Goal: Information Seeking & Learning: Learn about a topic

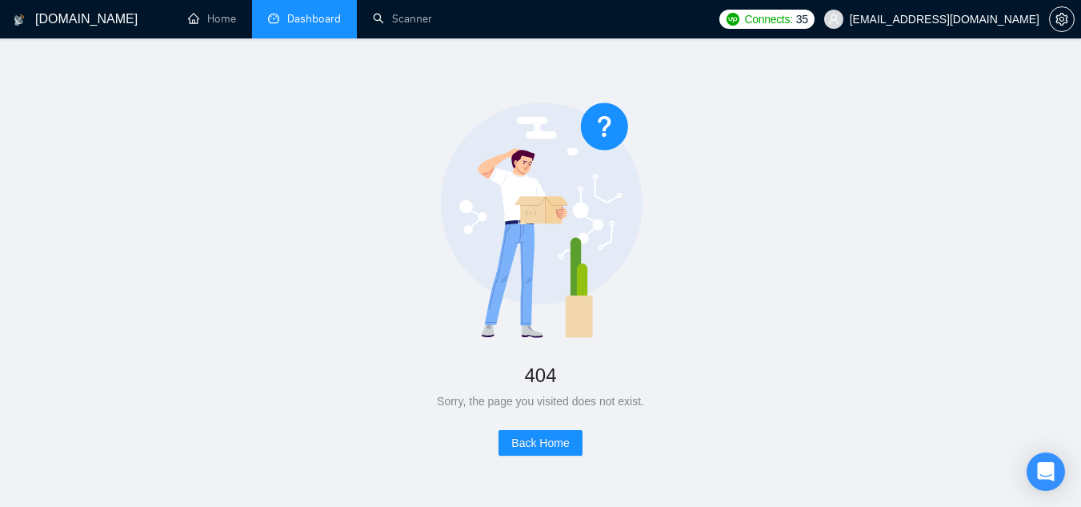
click at [304, 21] on link "Dashboard" at bounding box center [304, 19] width 73 height 14
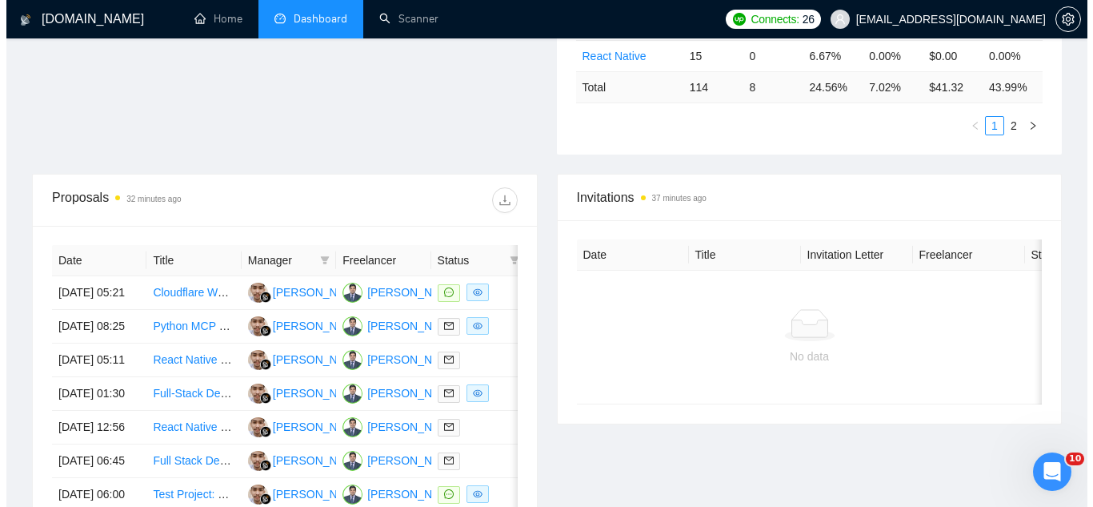
scroll to position [480, 0]
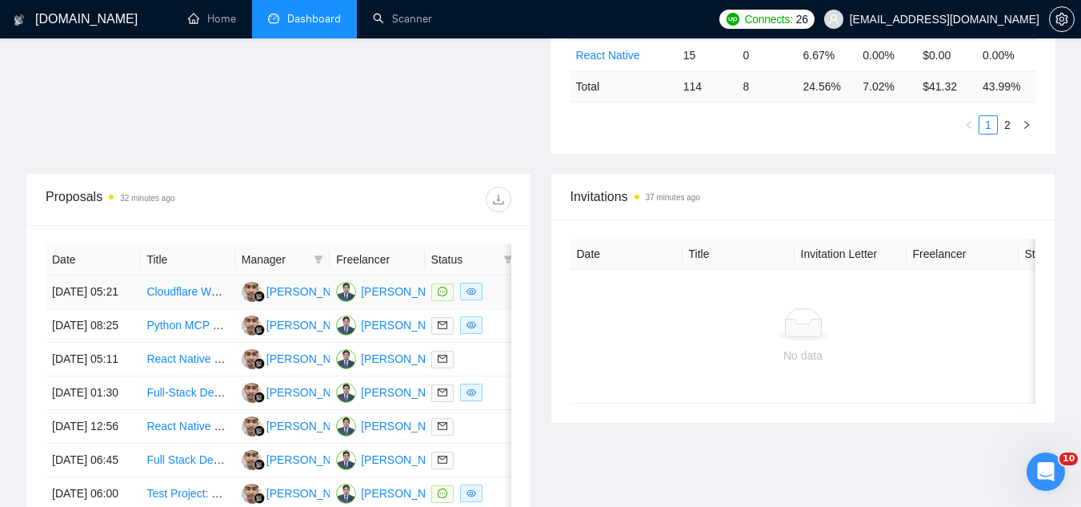
click at [186, 309] on td "Cloudflare Workers and AWS SES engineer for React app on GetMocha" at bounding box center [187, 292] width 94 height 34
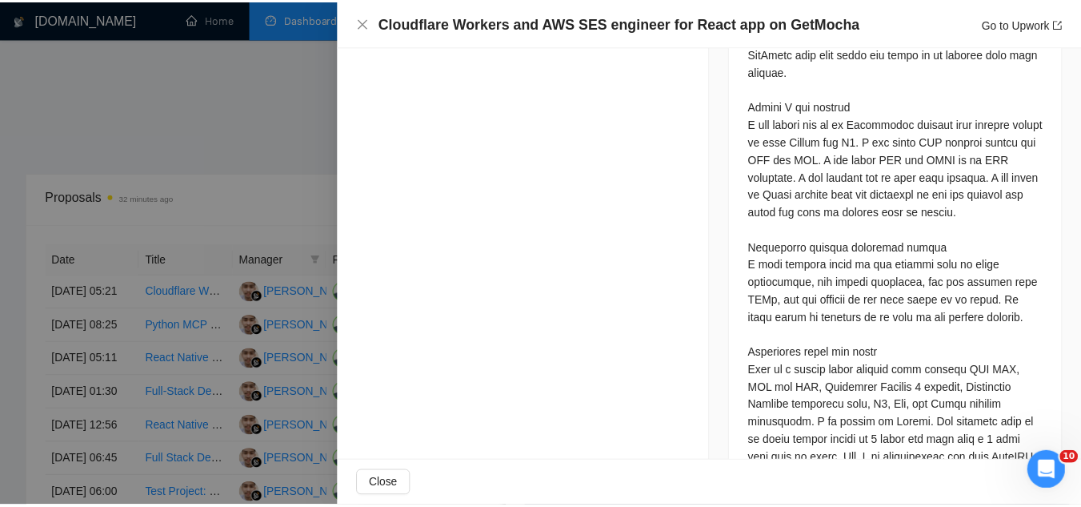
scroll to position [2029, 0]
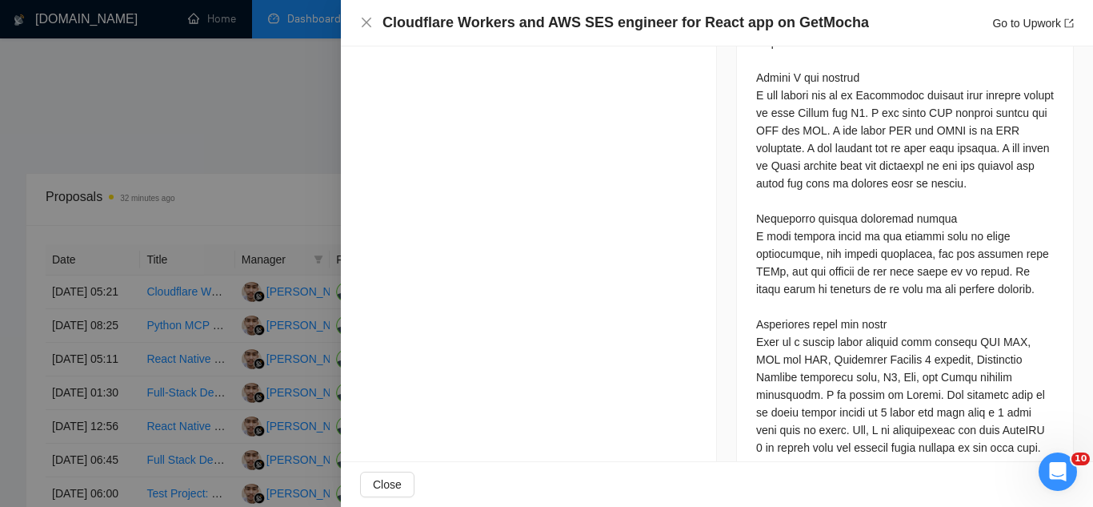
click at [282, 145] on div at bounding box center [546, 253] width 1093 height 507
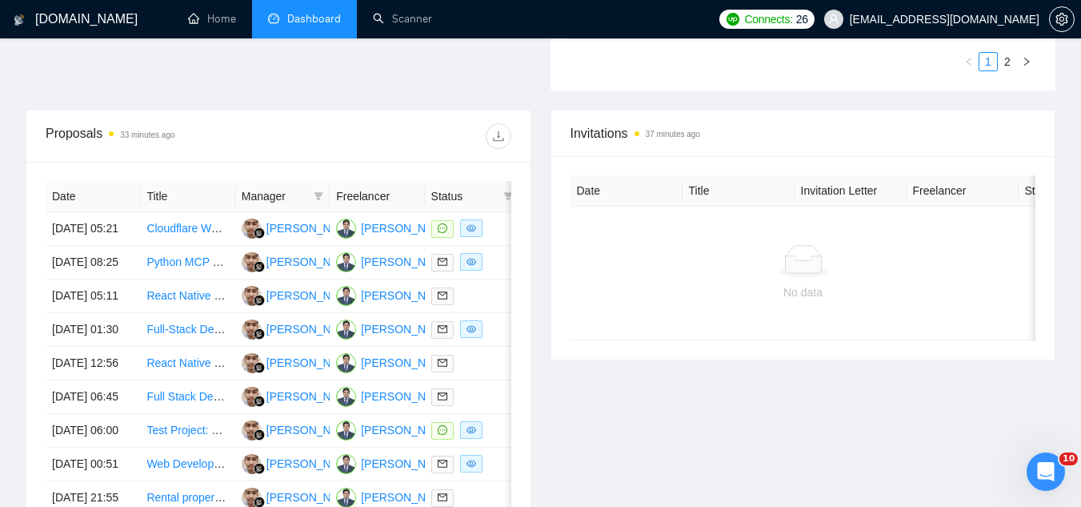
scroll to position [640, 0]
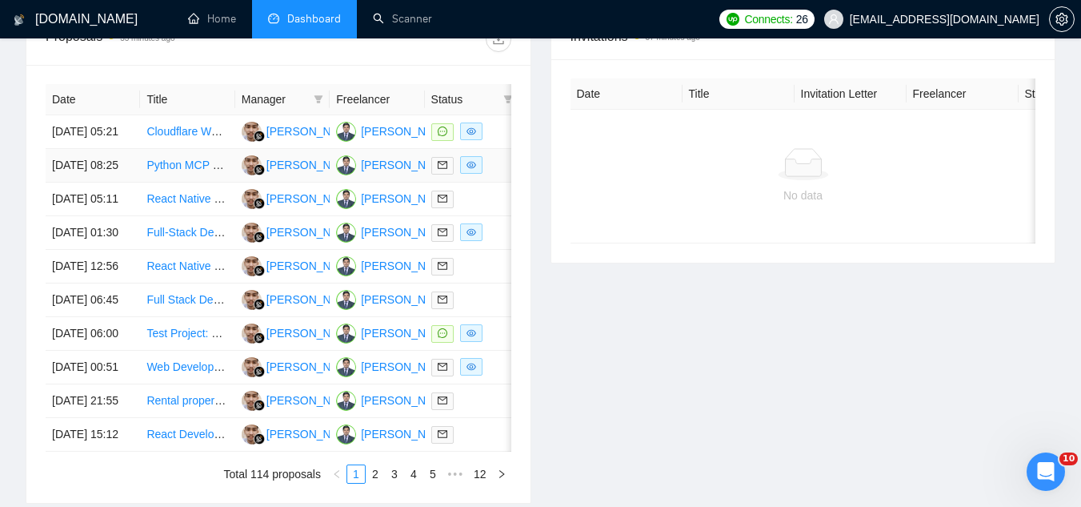
click at [192, 182] on td "Python MCP Developer" at bounding box center [187, 166] width 94 height 34
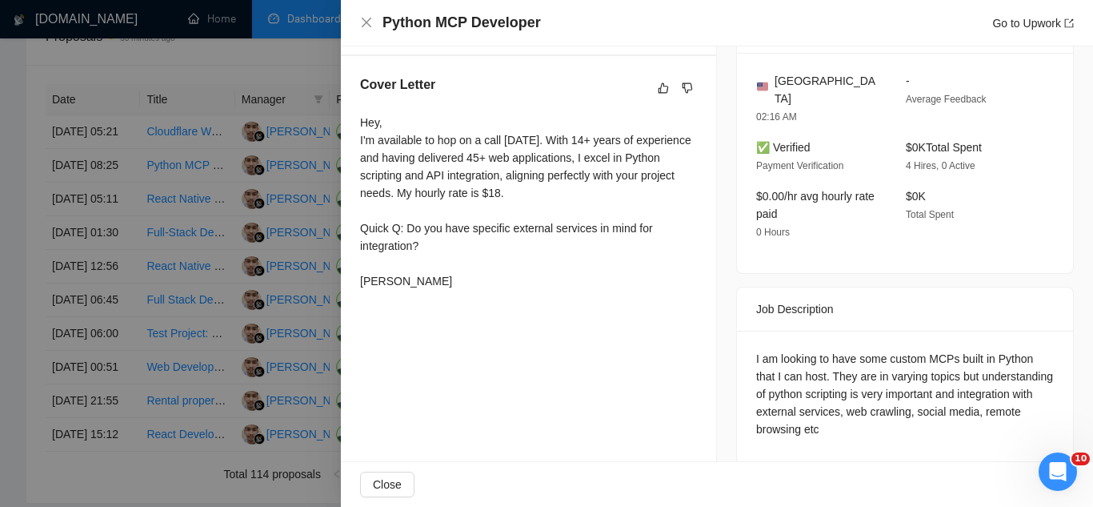
click at [198, 68] on div at bounding box center [546, 253] width 1093 height 507
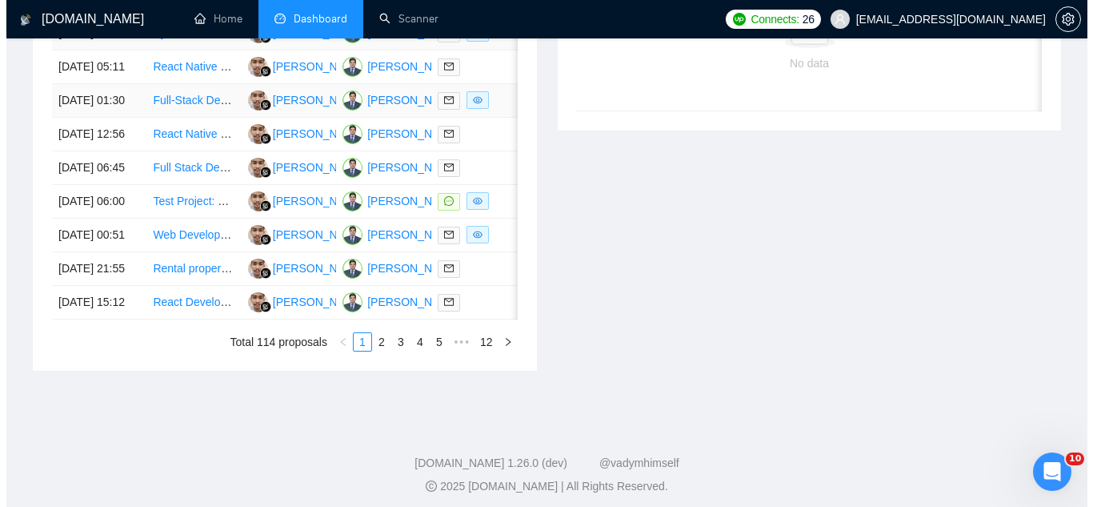
scroll to position [800, 0]
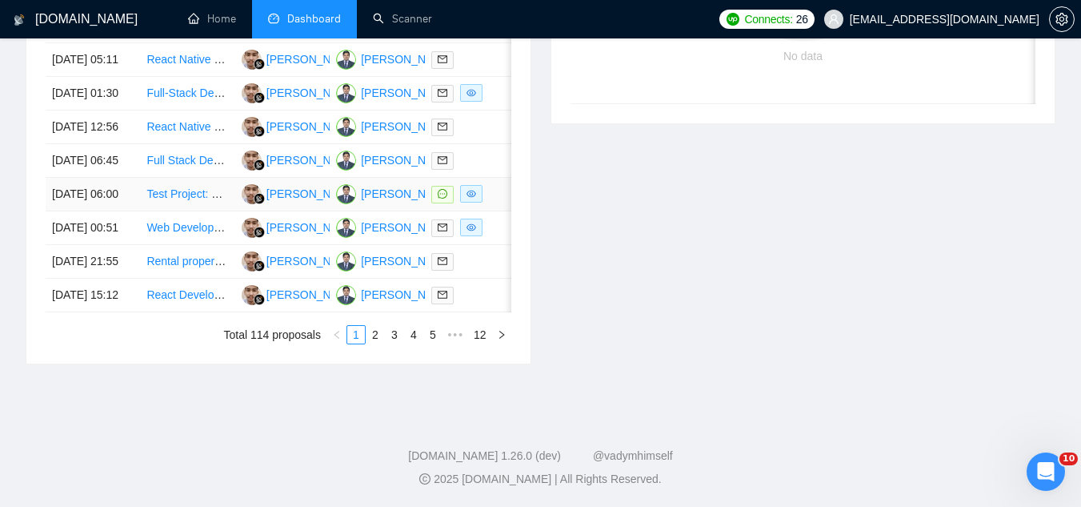
click at [185, 211] on td "Test Project: Set Up Prototype Speech Therapy Note App (Flask/React + OpenAI)" at bounding box center [187, 195] width 94 height 34
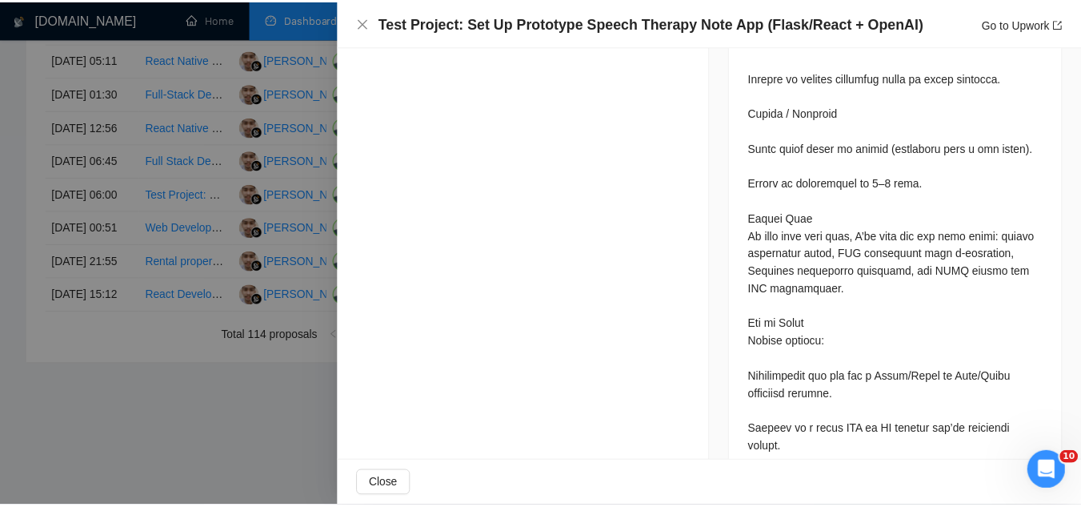
scroll to position [1445, 0]
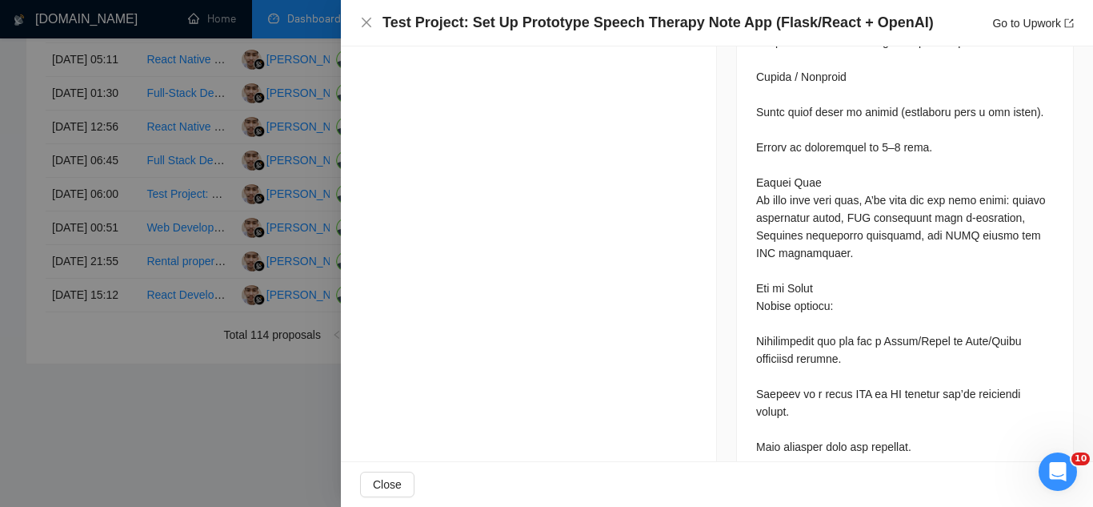
click at [154, 479] on div at bounding box center [546, 253] width 1093 height 507
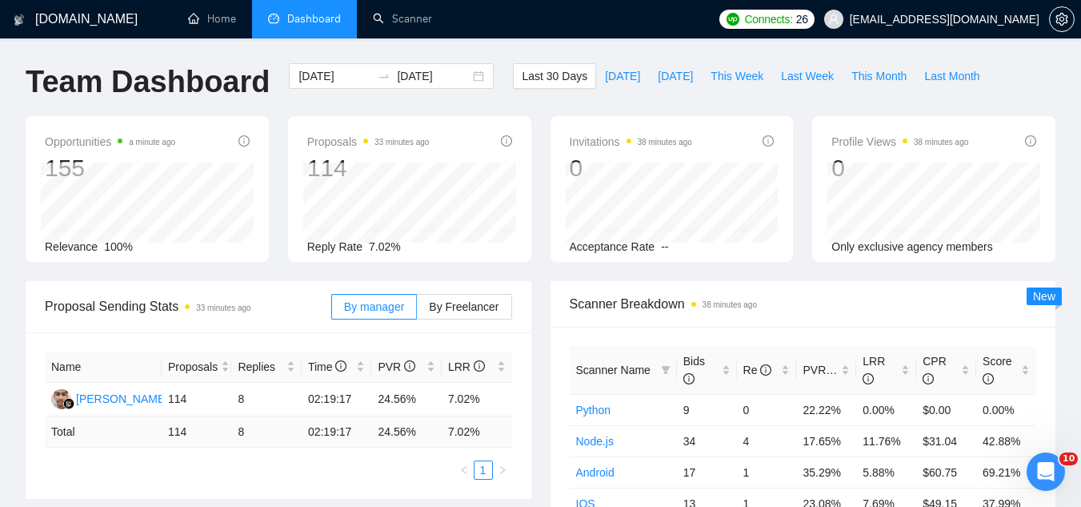
scroll to position [0, 0]
click at [788, 78] on span "Last Week" at bounding box center [807, 77] width 53 height 18
type input "[DATE]"
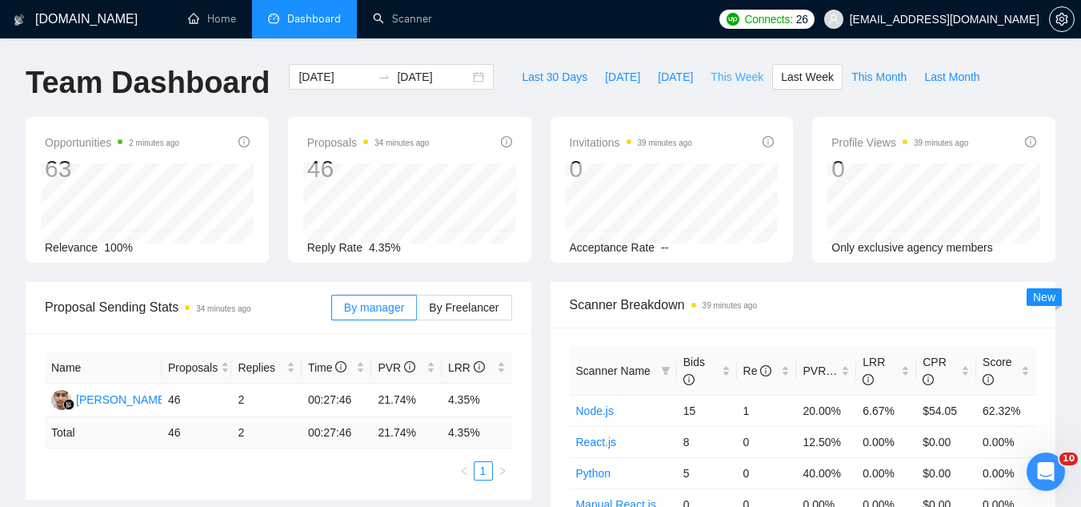
click at [723, 78] on span "This Week" at bounding box center [737, 77] width 53 height 18
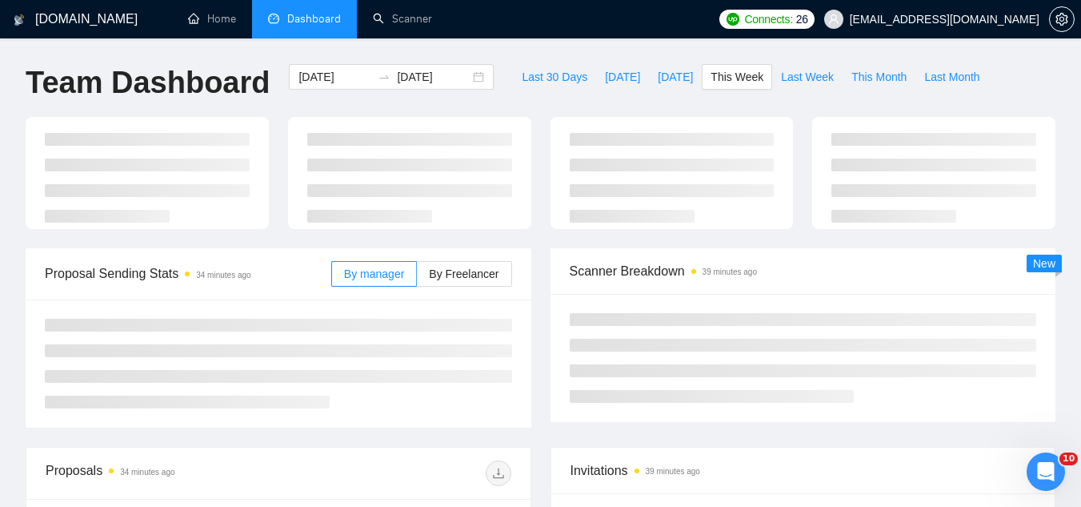
type input "[DATE]"
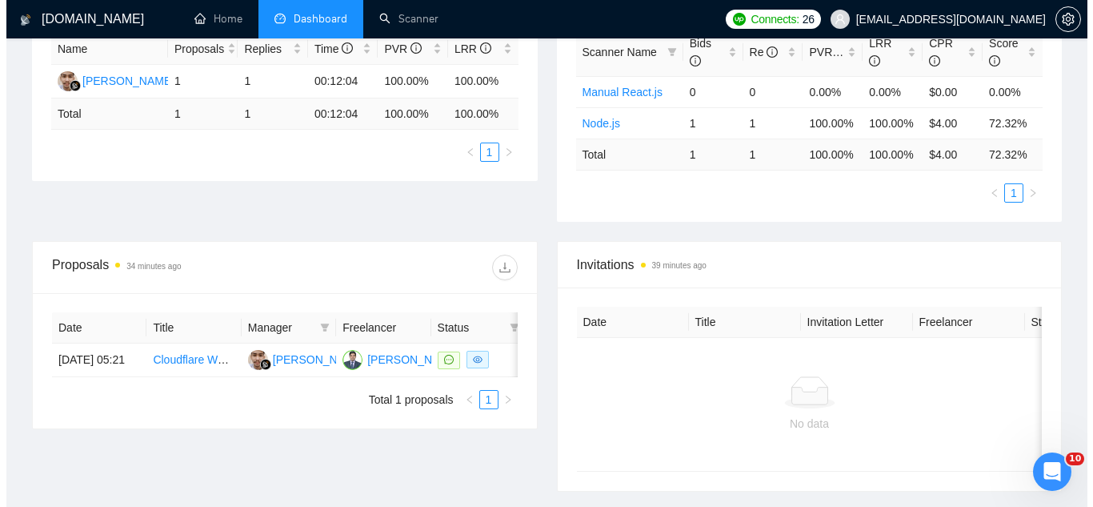
scroll to position [320, 0]
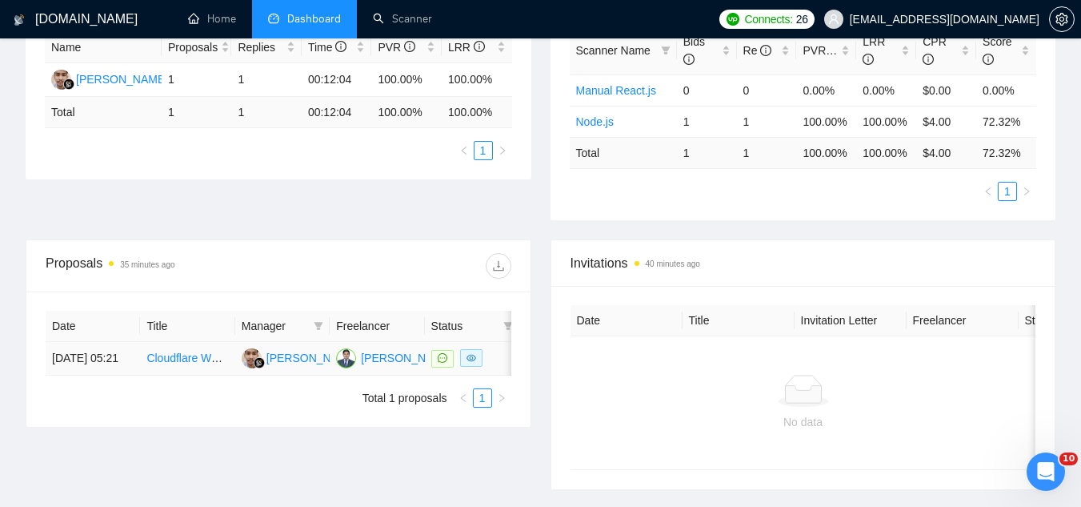
click at [193, 364] on link "Cloudflare Workers and AWS SES engineer for React app on GetMocha" at bounding box center [325, 357] width 358 height 13
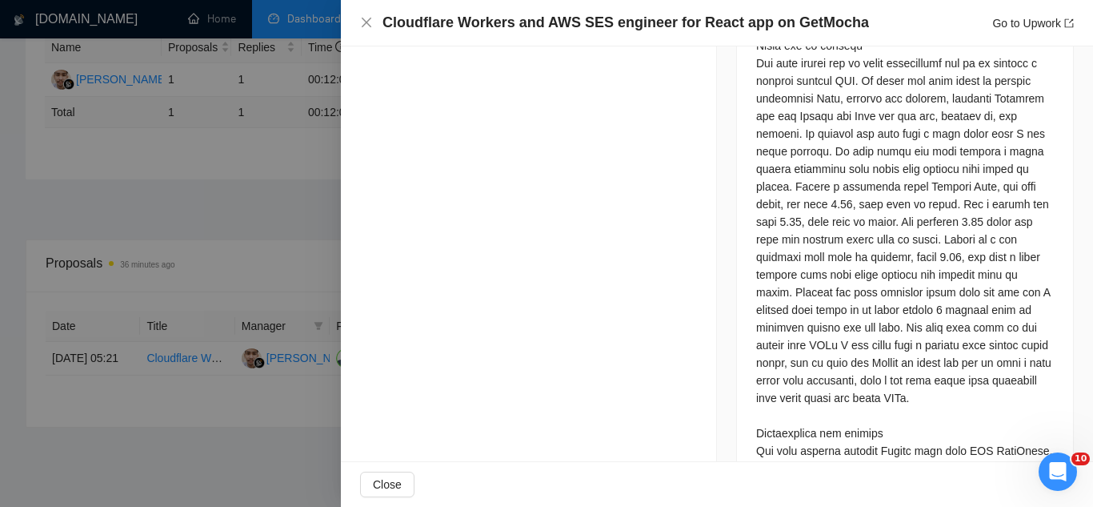
click at [214, 150] on div at bounding box center [546, 253] width 1093 height 507
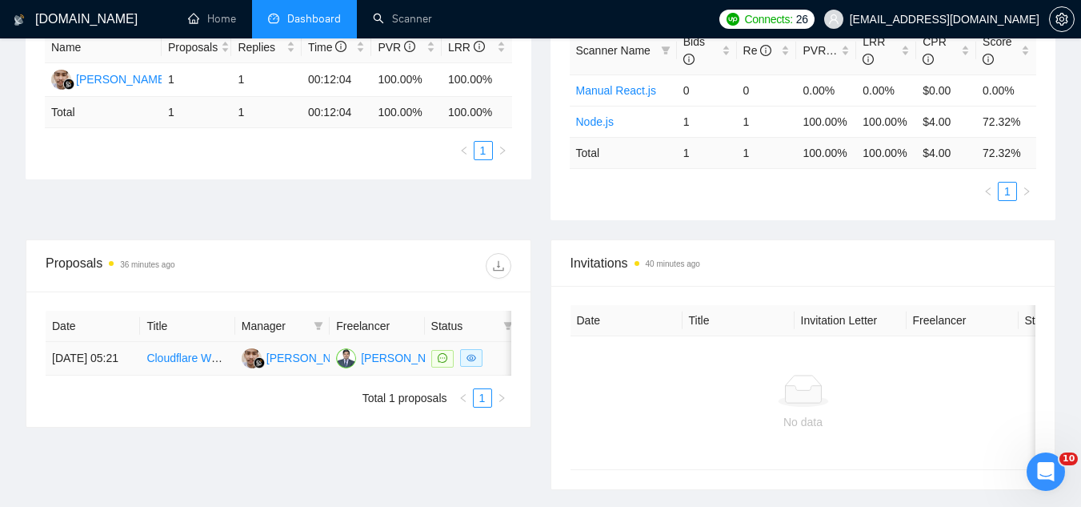
click at [169, 364] on link "Cloudflare Workers and AWS SES engineer for React app on GetMocha" at bounding box center [325, 357] width 358 height 13
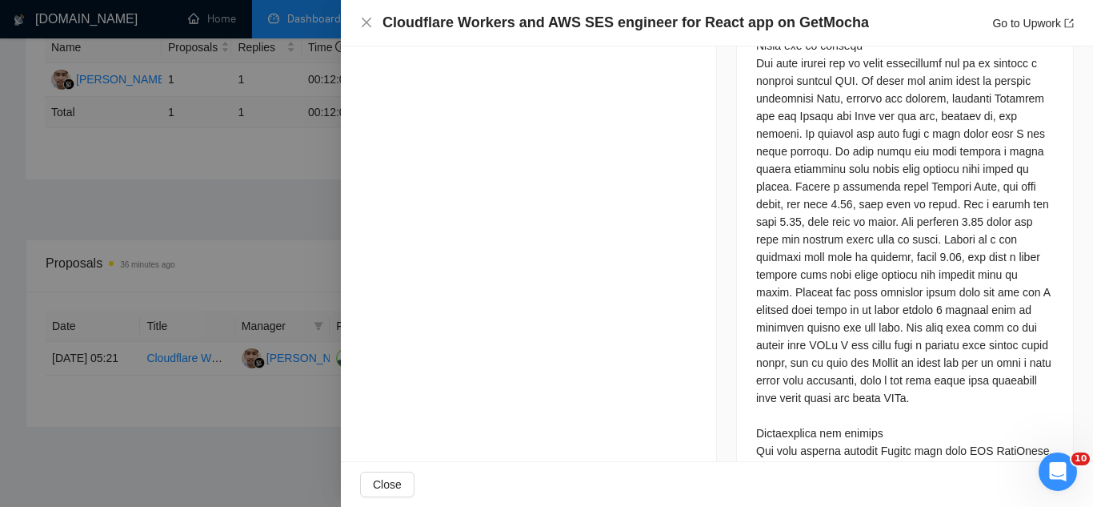
click at [234, 251] on div at bounding box center [546, 253] width 1093 height 507
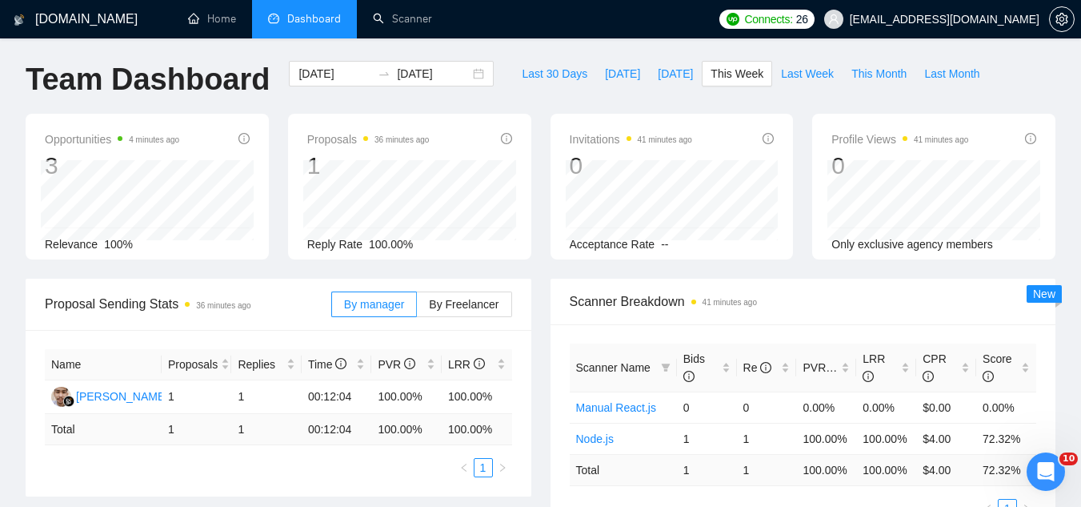
scroll to position [0, 0]
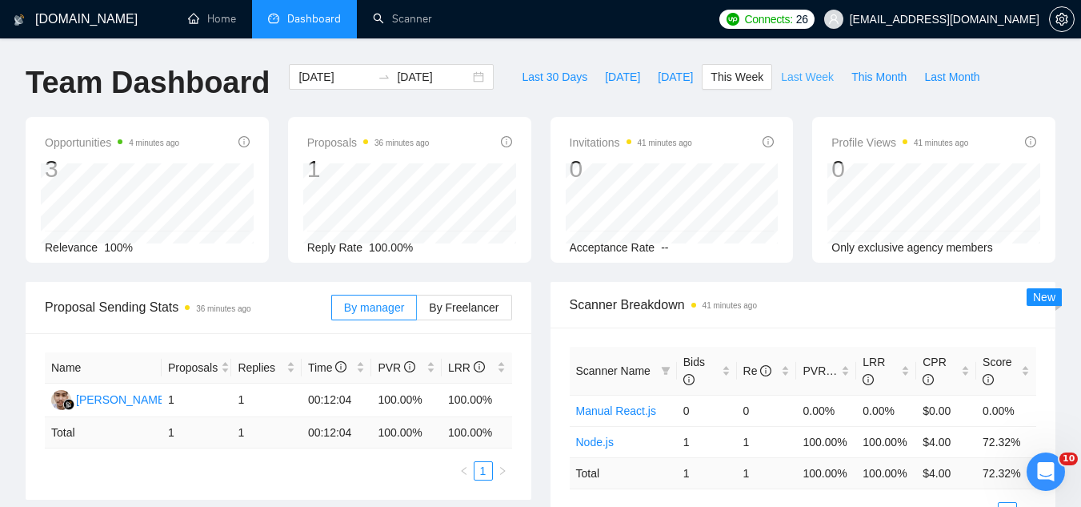
click at [799, 82] on span "Last Week" at bounding box center [807, 77] width 53 height 18
type input "[DATE]"
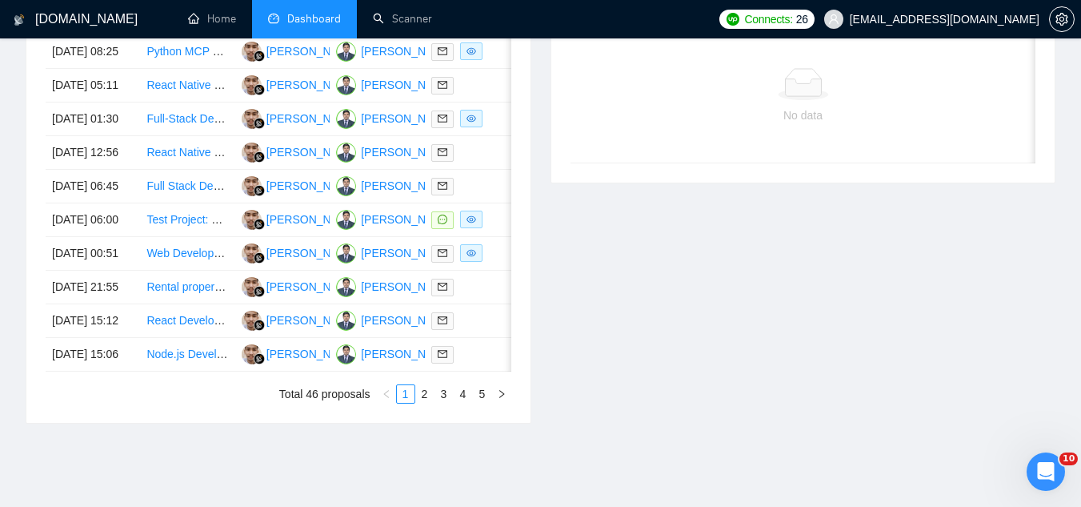
scroll to position [800, 0]
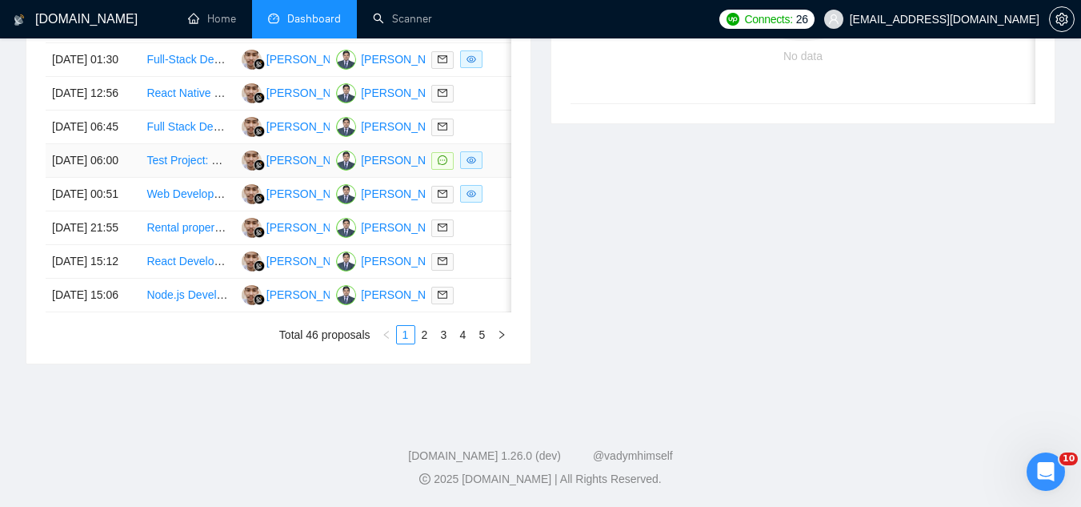
click at [163, 166] on link "Test Project: Set Up Prototype Speech Therapy Note App (Flask/React + OpenAI)" at bounding box center [348, 160] width 405 height 13
